Goal: Information Seeking & Learning: Find specific page/section

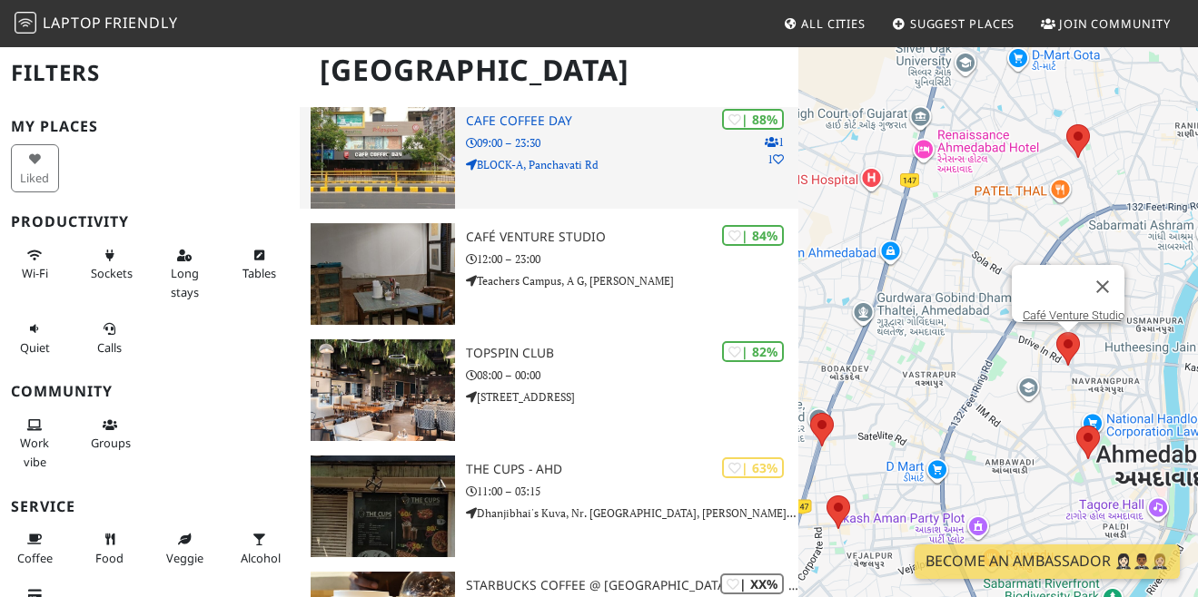
scroll to position [153, 0]
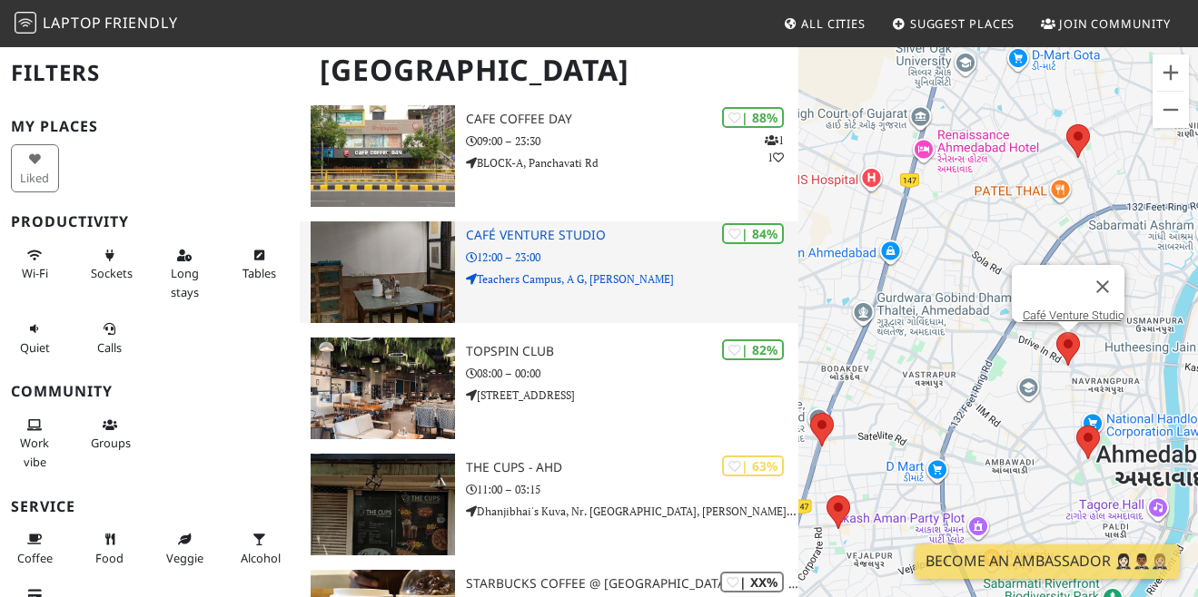
click at [604, 243] on div "| 84% Café Venture Studio 12:00 – 23:00 Teachers Campus, A G, Shree Dada Jinana…" at bounding box center [632, 273] width 332 height 102
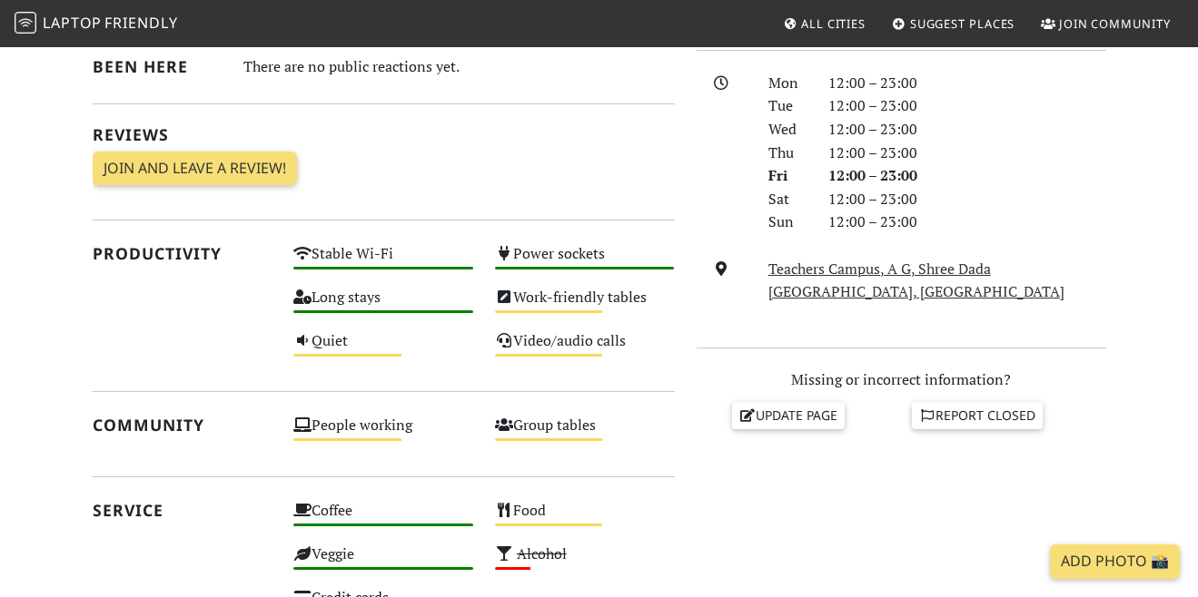
scroll to position [242, 0]
